Goal: Communication & Community: Answer question/provide support

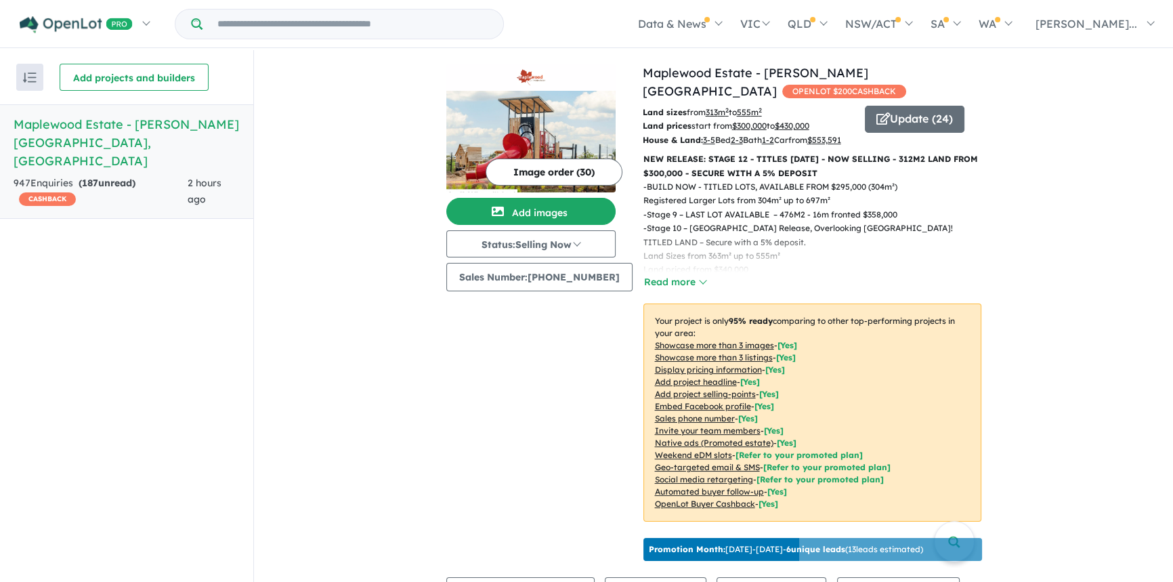
scroll to position [698, 0]
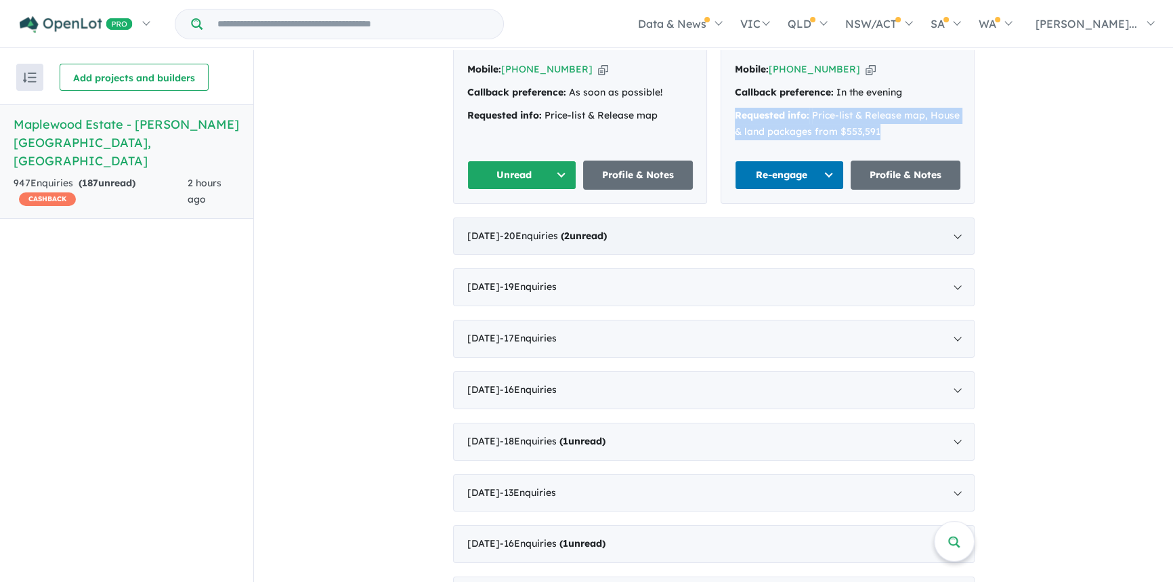
click at [515, 228] on div "[DATE] - 20 Enquir ies ( 2 unread)" at bounding box center [714, 236] width 522 height 38
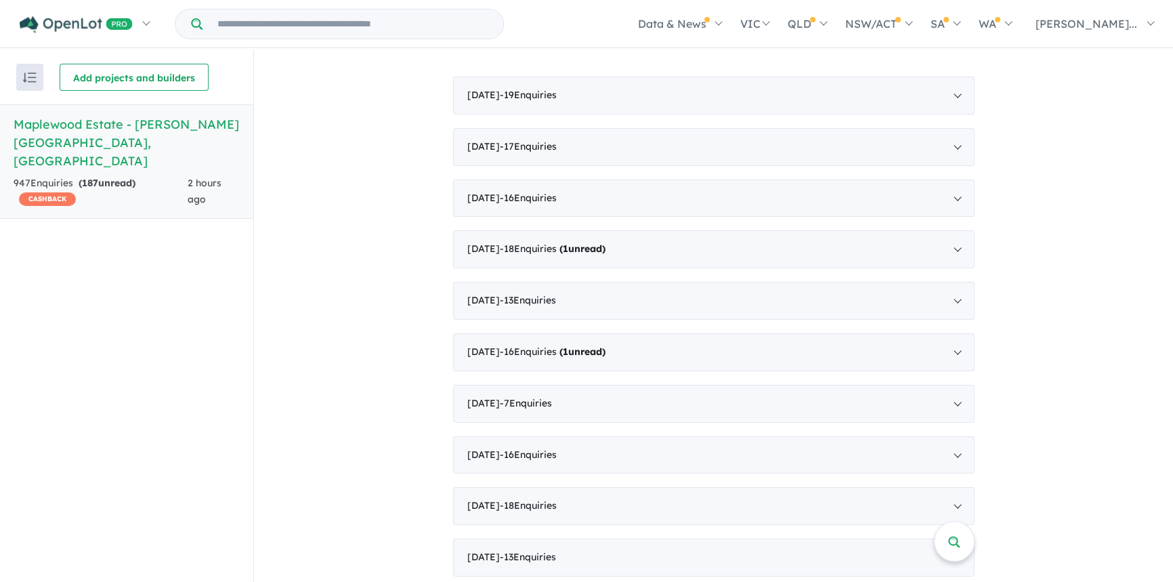
scroll to position [684, 0]
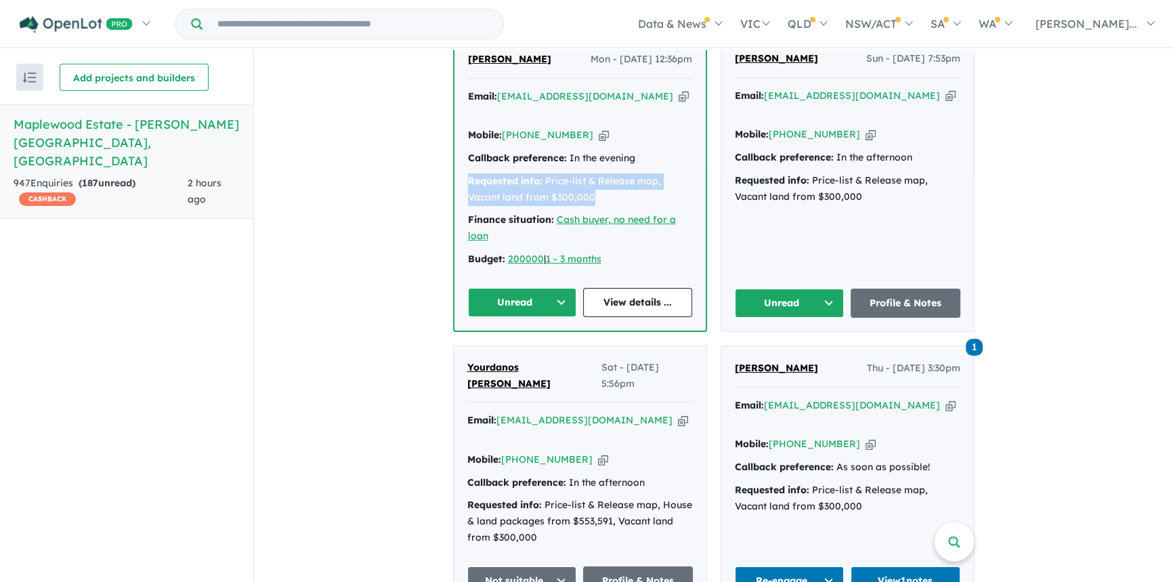
drag, startPoint x: 465, startPoint y: 173, endPoint x: 578, endPoint y: 187, distance: 113.9
click at [593, 183] on div "Requested info: Price-list & Release map, Vacant land from $300,000" at bounding box center [580, 189] width 224 height 33
copy div "Requested info: Price-list & Release map, Vacant land from $300,000"
click at [599, 129] on icon "button" at bounding box center [604, 135] width 10 height 14
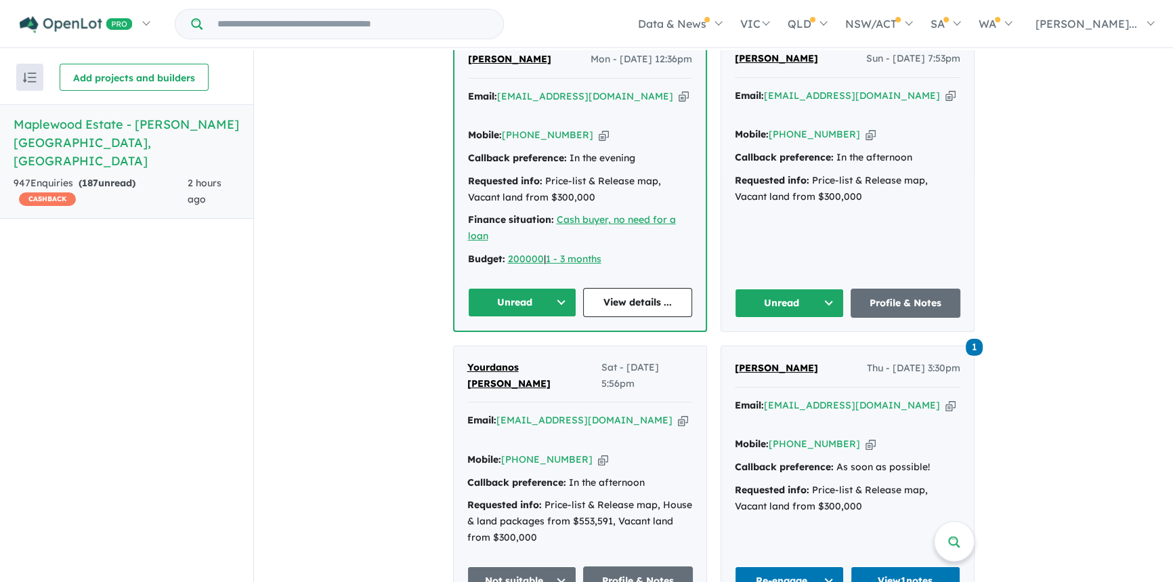
click at [679, 104] on icon "button" at bounding box center [684, 96] width 10 height 14
click at [522, 299] on button "Unread" at bounding box center [522, 302] width 109 height 29
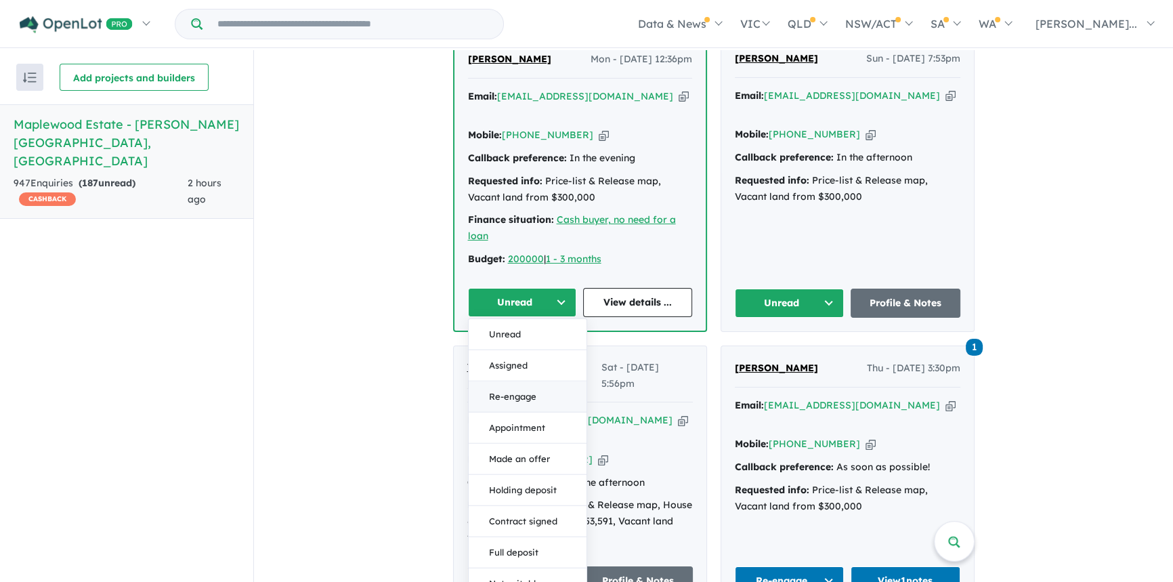
click at [513, 381] on button "Re-engage" at bounding box center [528, 396] width 118 height 31
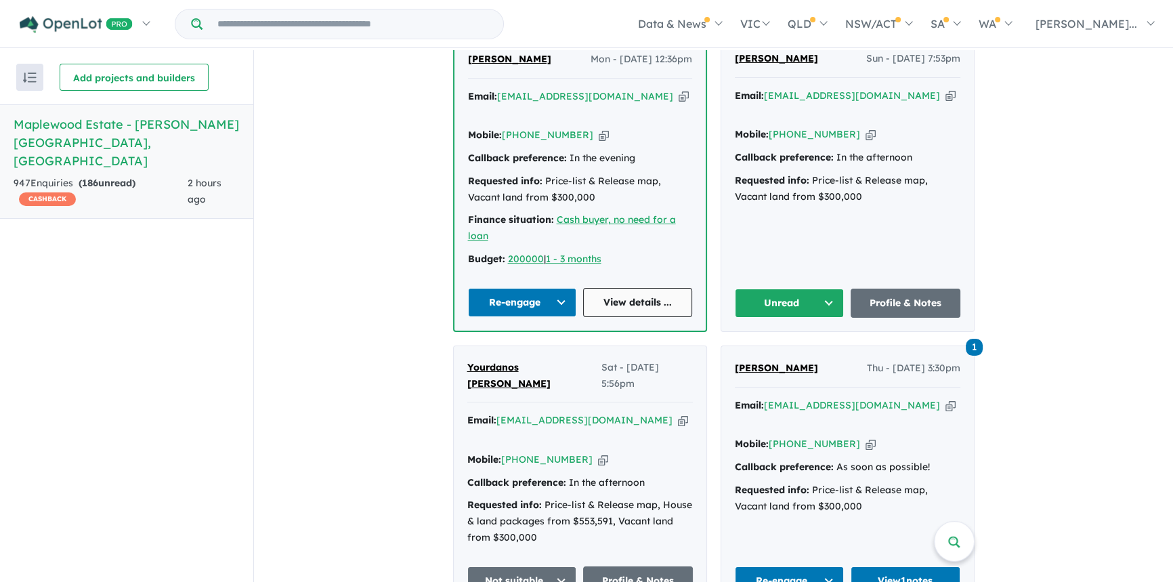
click at [619, 297] on link "View details ..." at bounding box center [637, 302] width 109 height 29
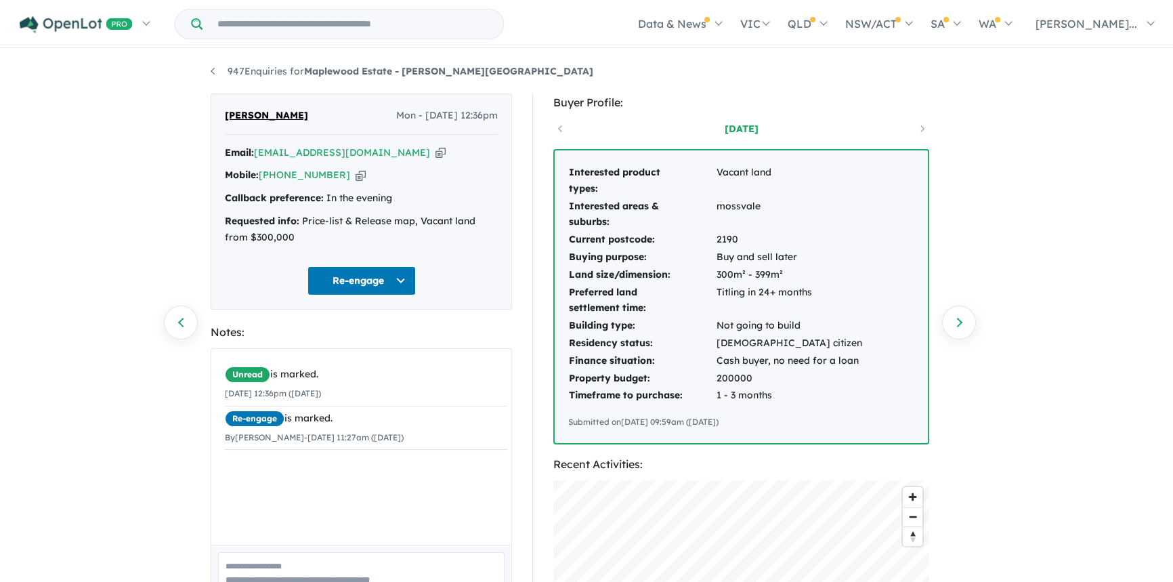
scroll to position [349, 0]
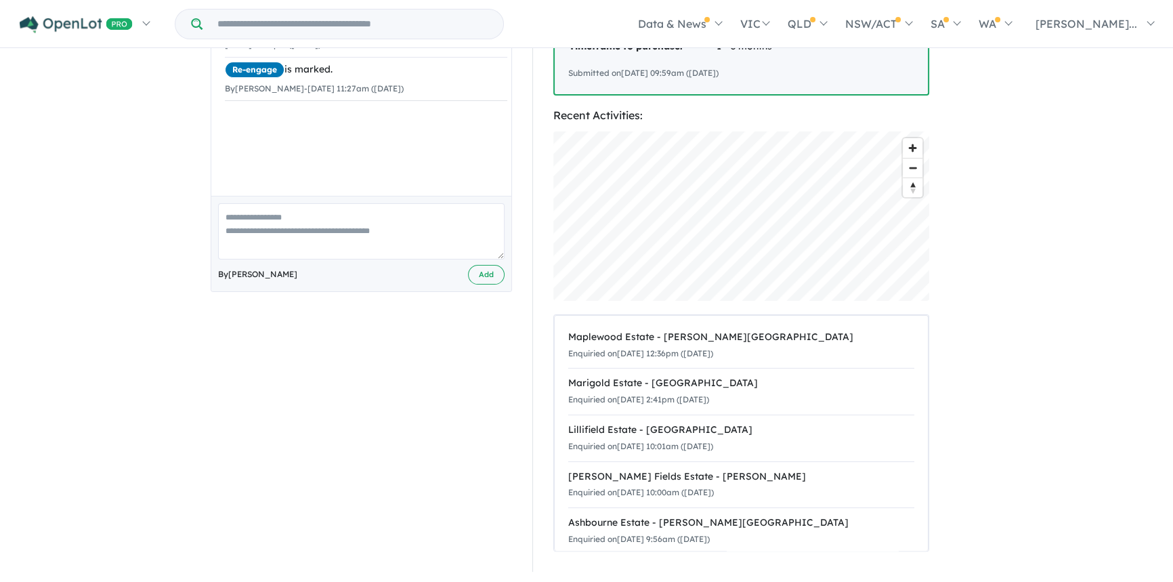
click at [251, 238] on textarea at bounding box center [361, 231] width 287 height 56
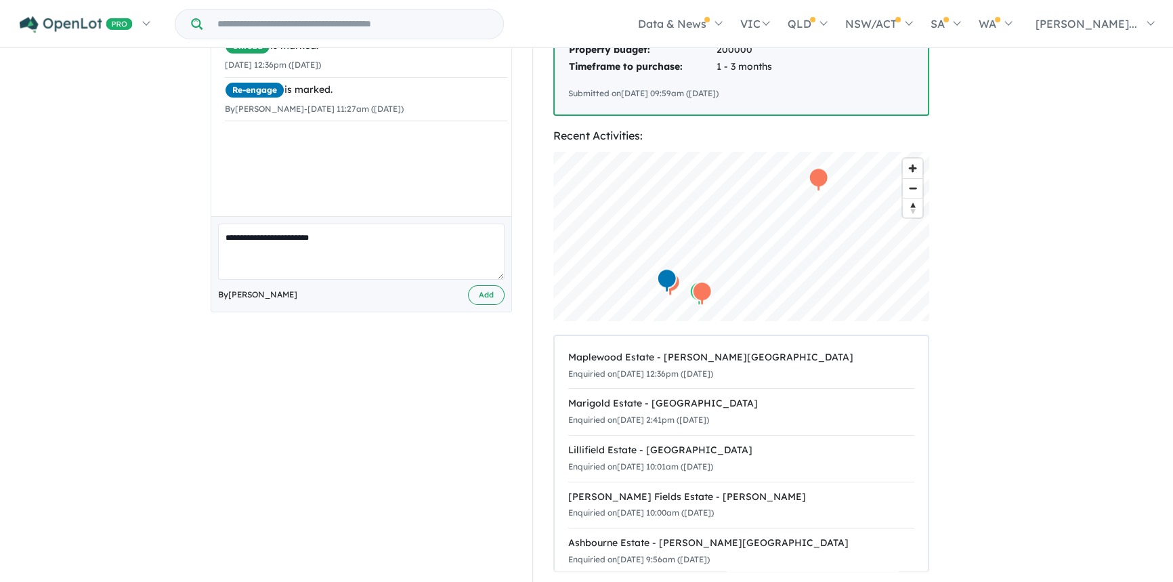
scroll to position [0, 0]
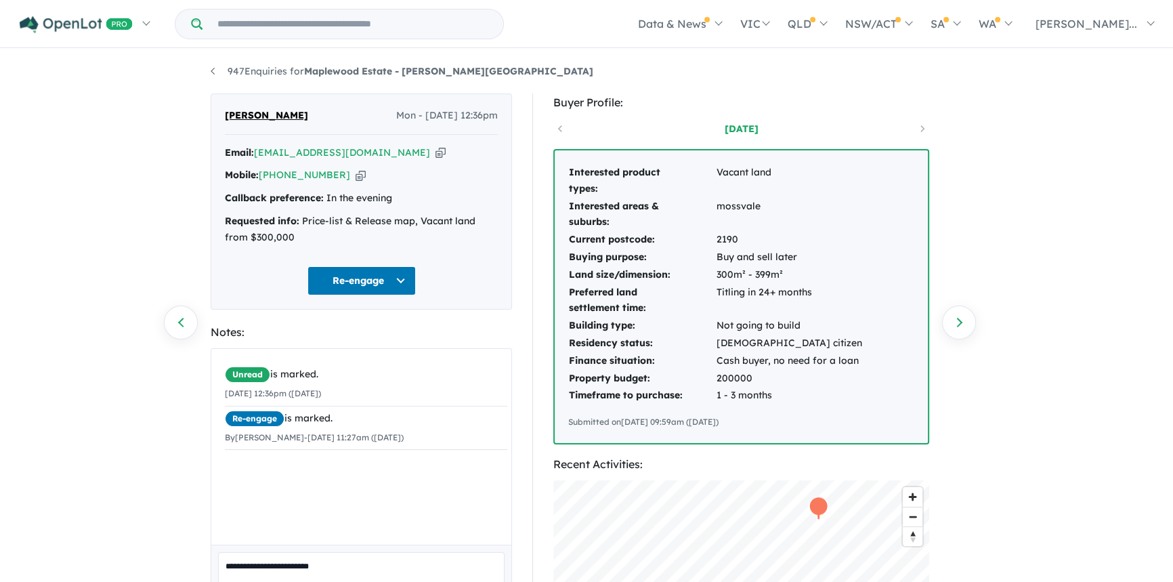
type textarea "**********"
